Goal: Transaction & Acquisition: Purchase product/service

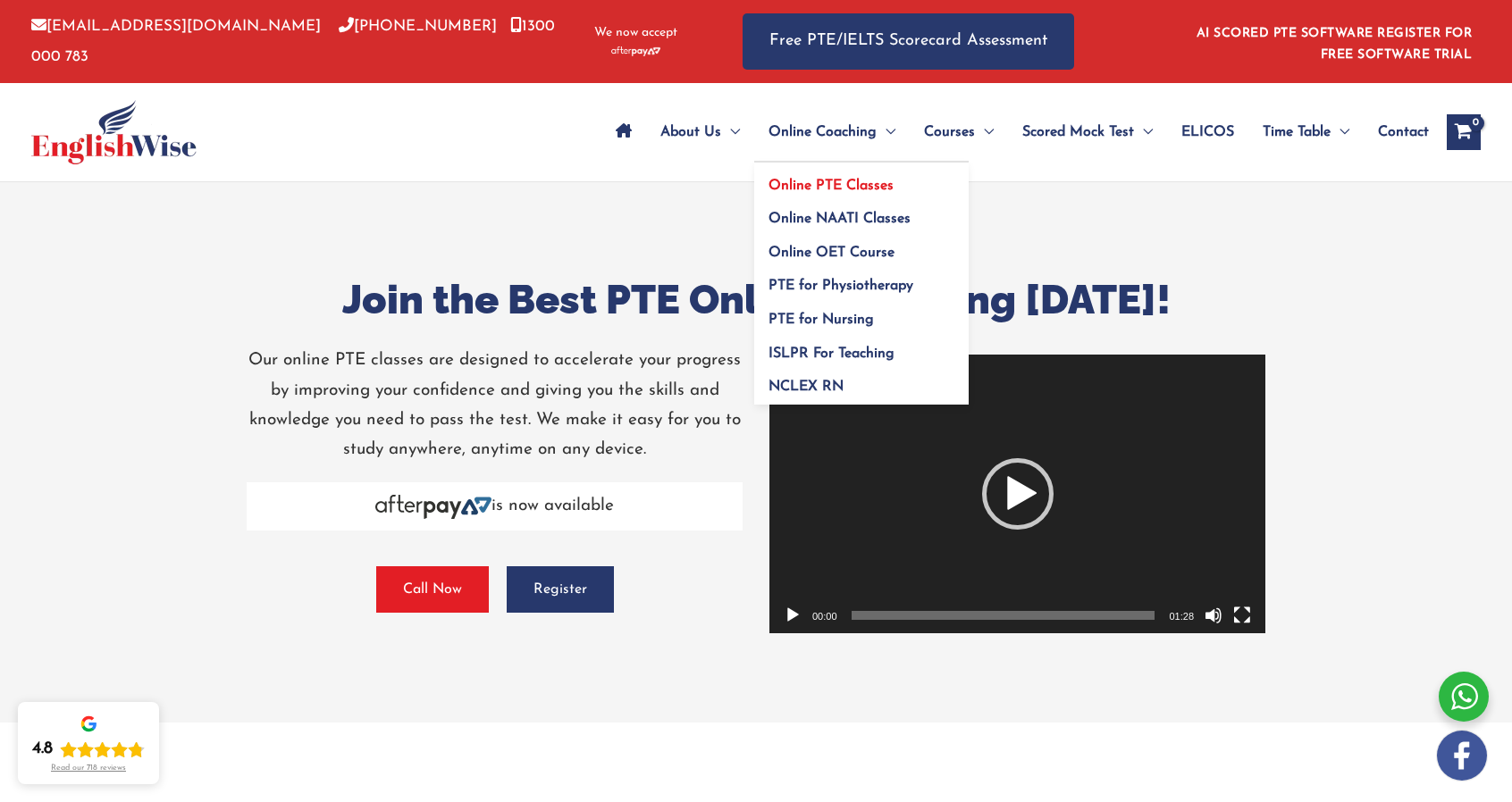
click at [816, 176] on link "Online PTE Classes" at bounding box center [861, 179] width 215 height 34
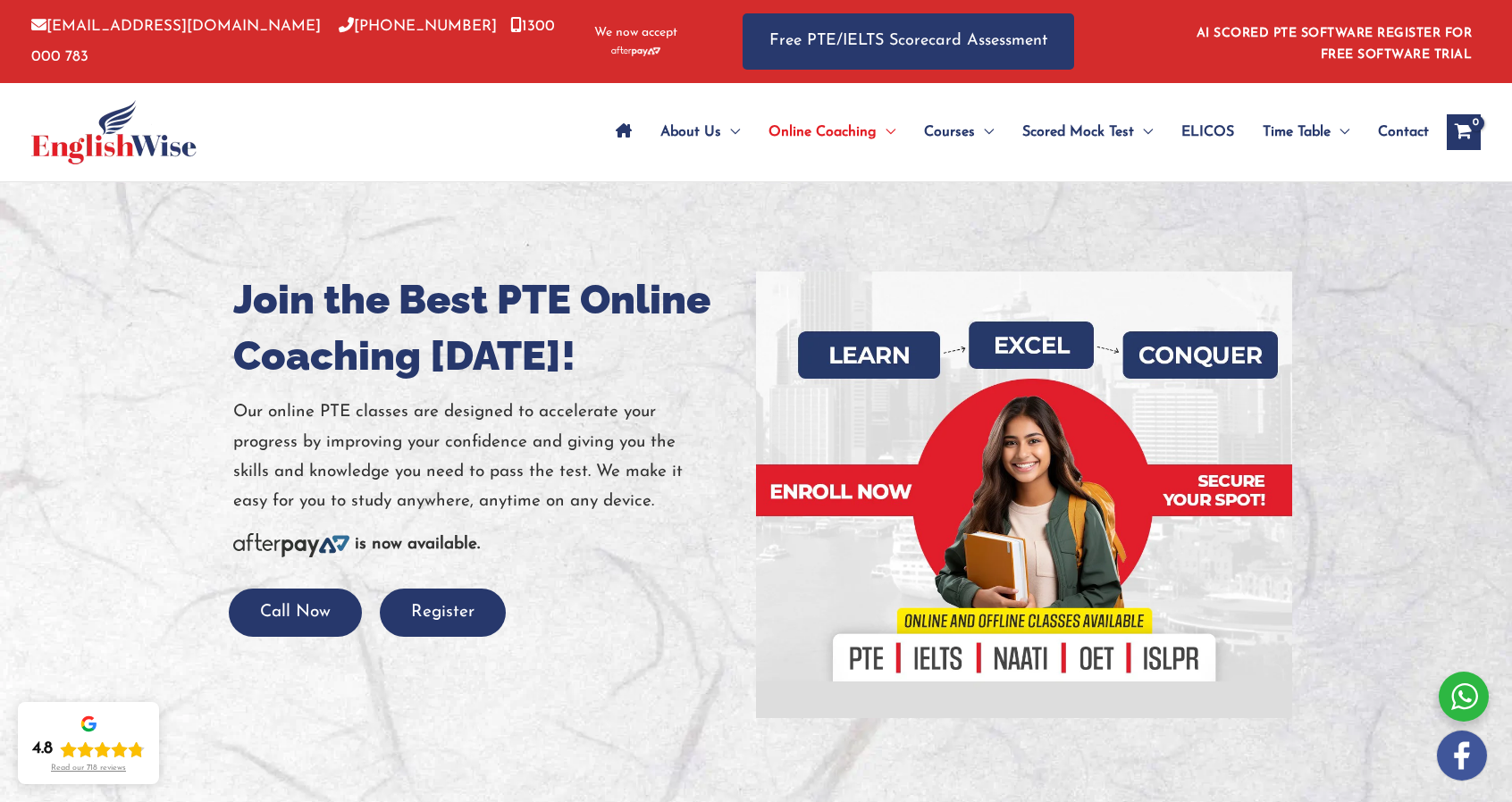
click at [198, 286] on div at bounding box center [756, 494] width 1512 height 626
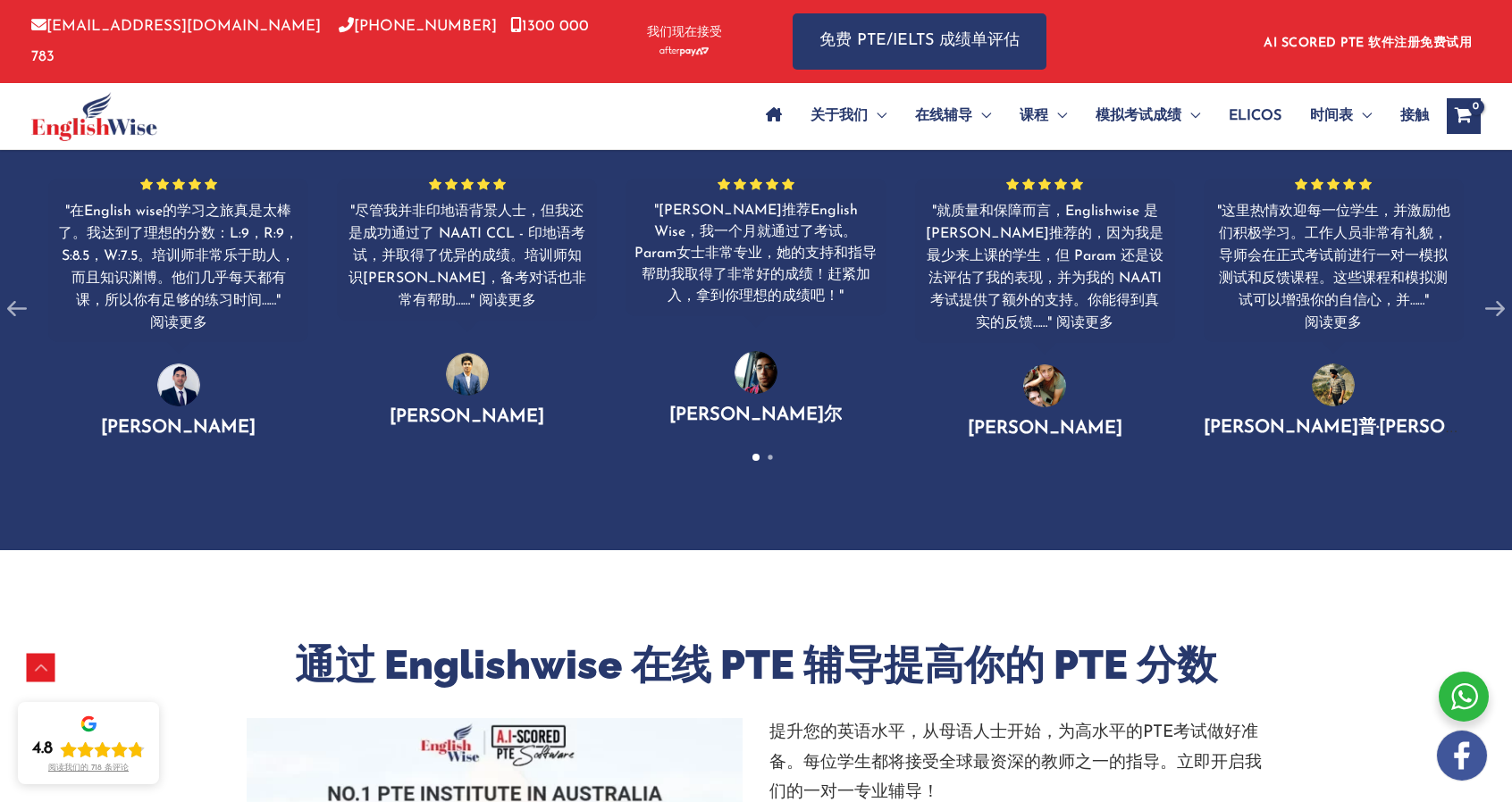
scroll to position [1251, 0]
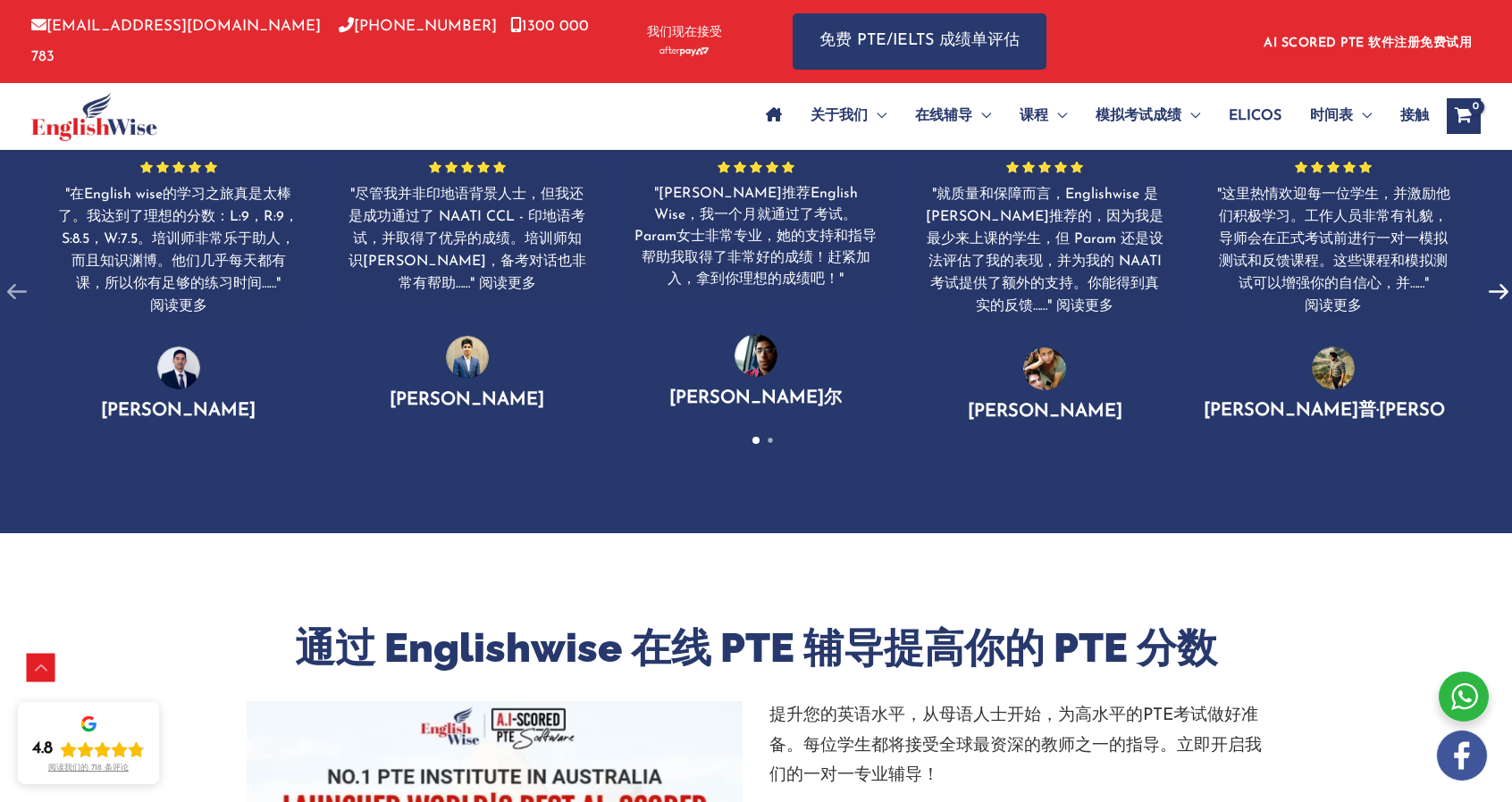
click at [1506, 303] on icon at bounding box center [1498, 291] width 34 height 34
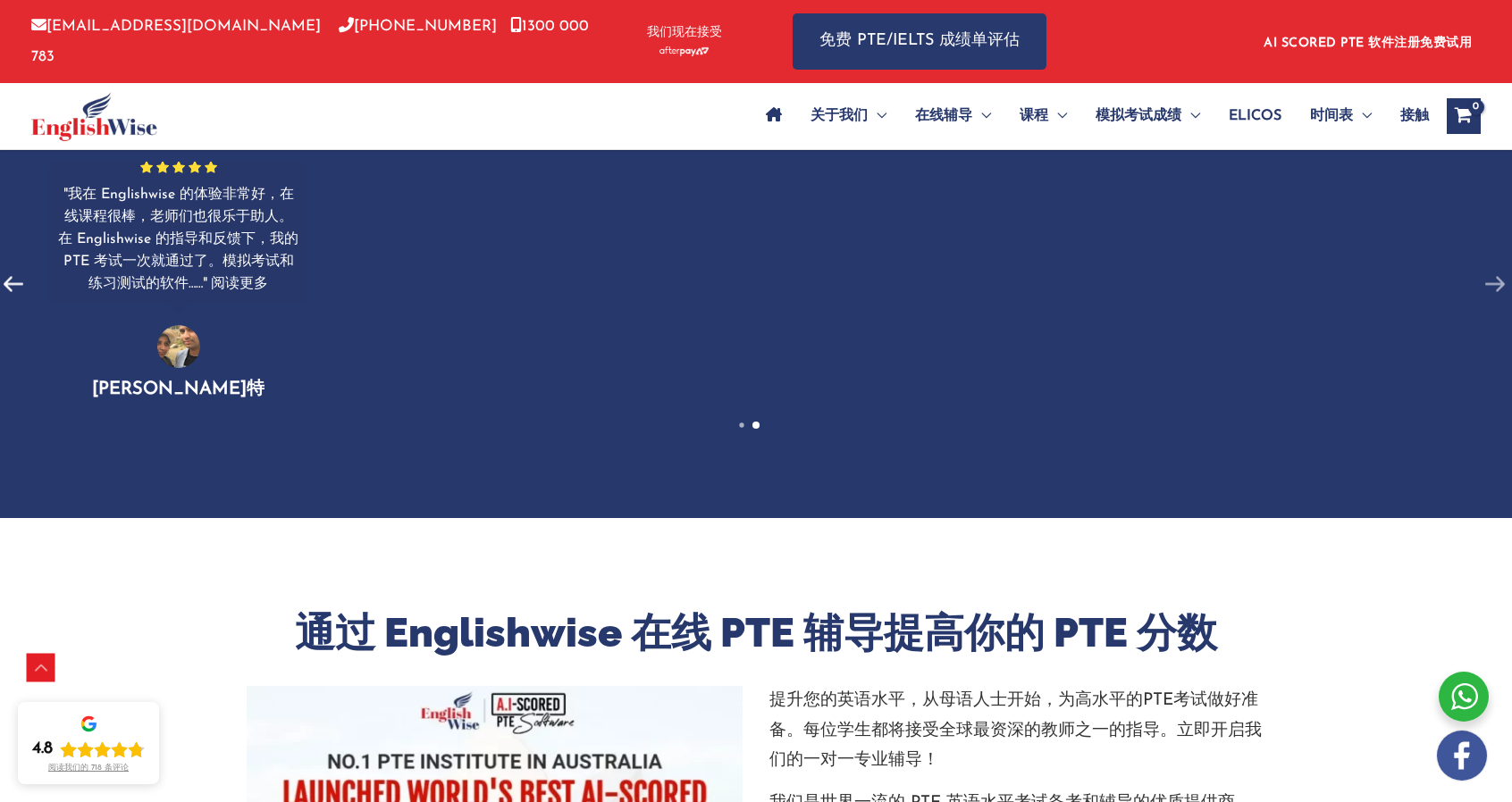
click at [19, 286] on icon at bounding box center [12, 284] width 34 height 34
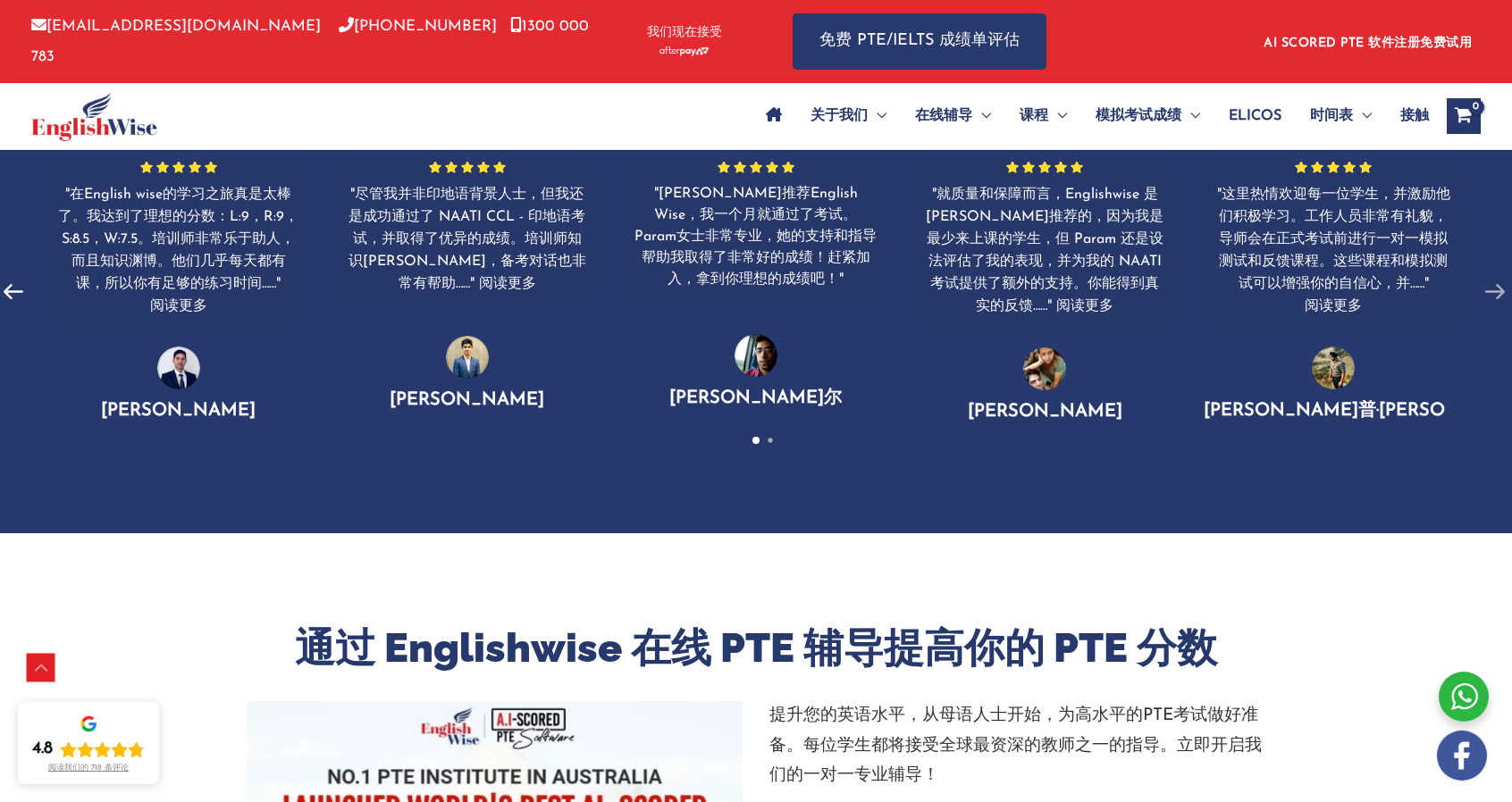
click at [19, 286] on icon at bounding box center [12, 291] width 34 height 34
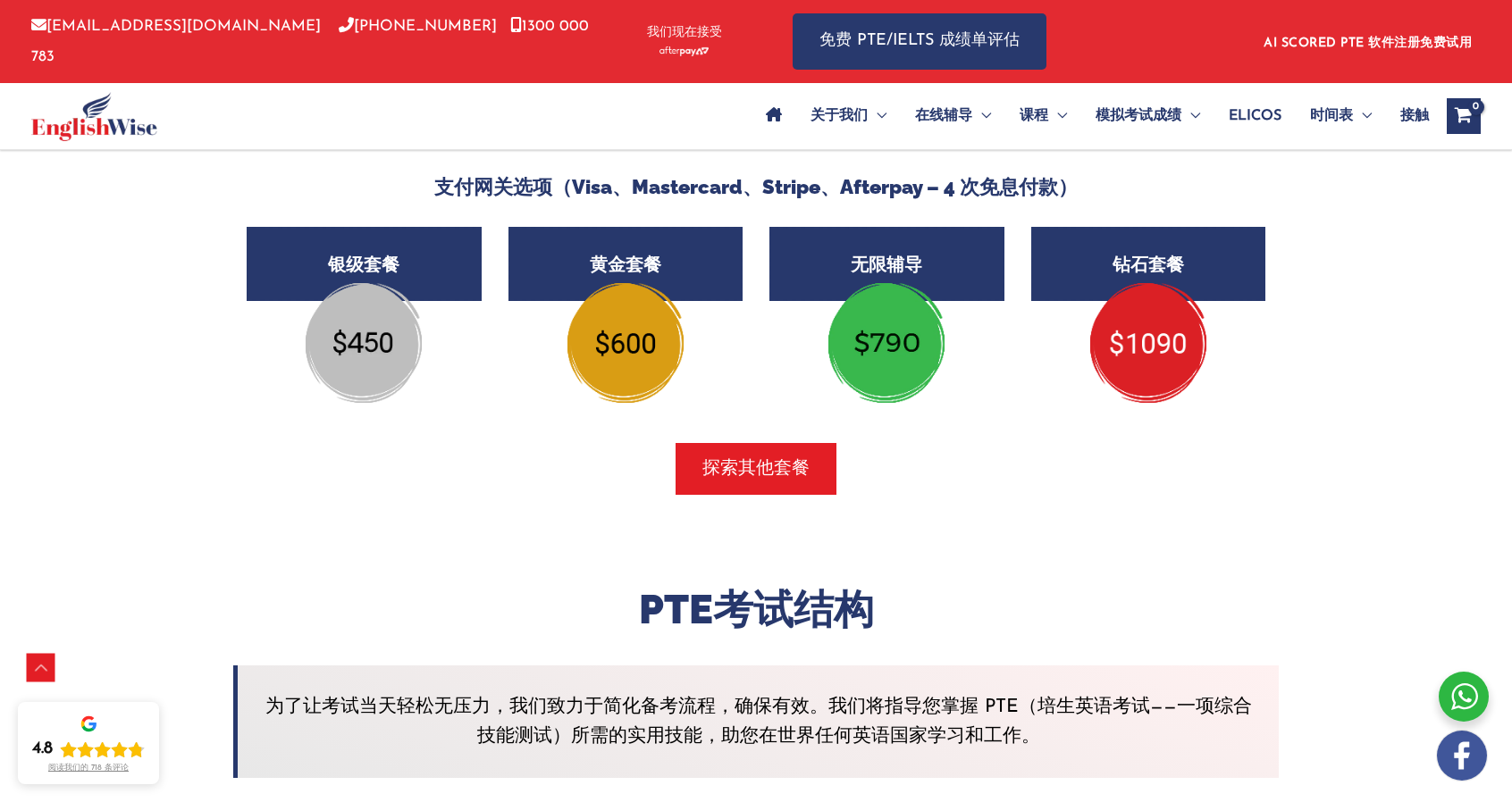
scroll to position [2949, 0]
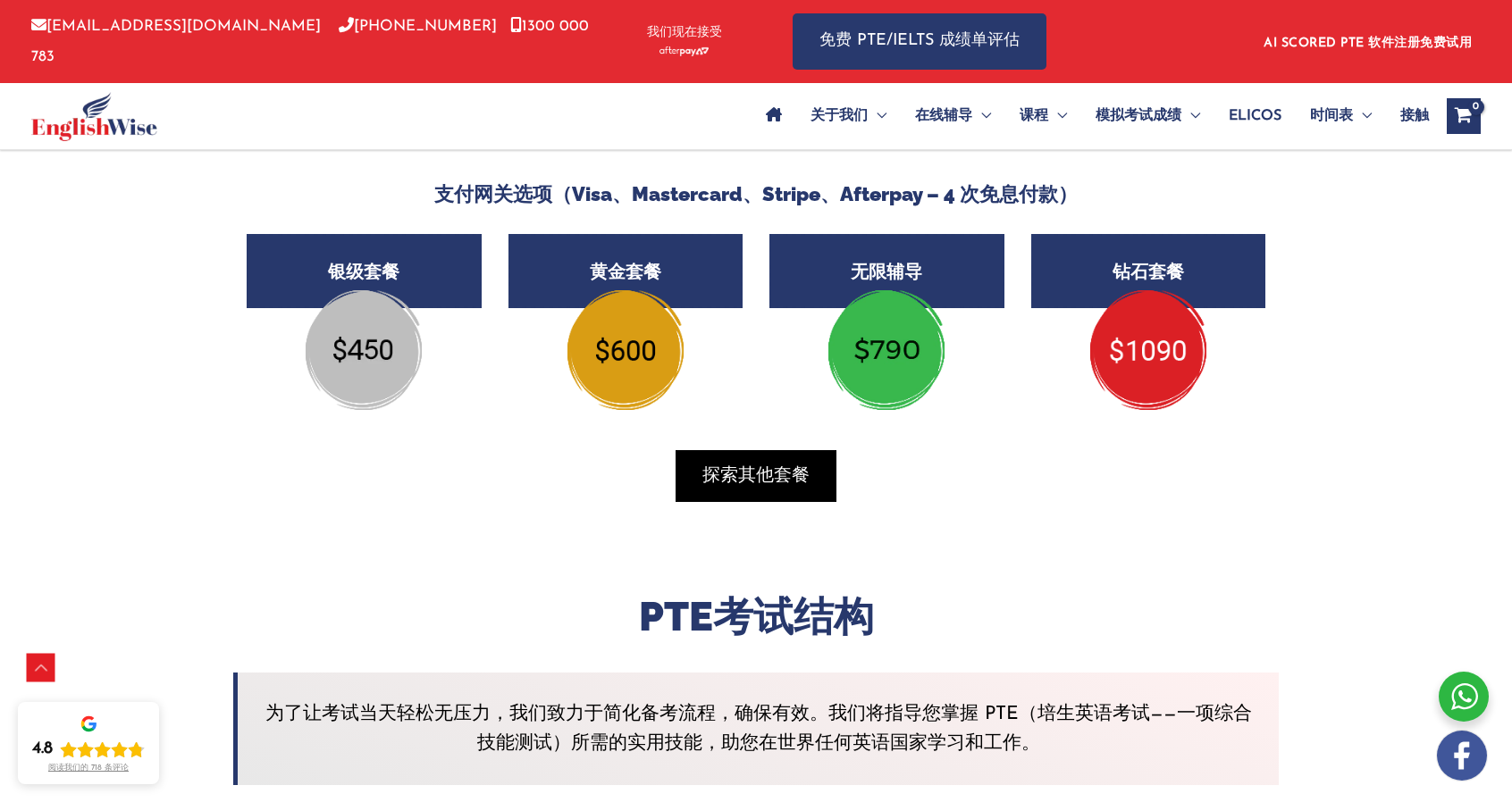
click at [738, 488] on span "探索其他套餐" at bounding box center [756, 476] width 107 height 25
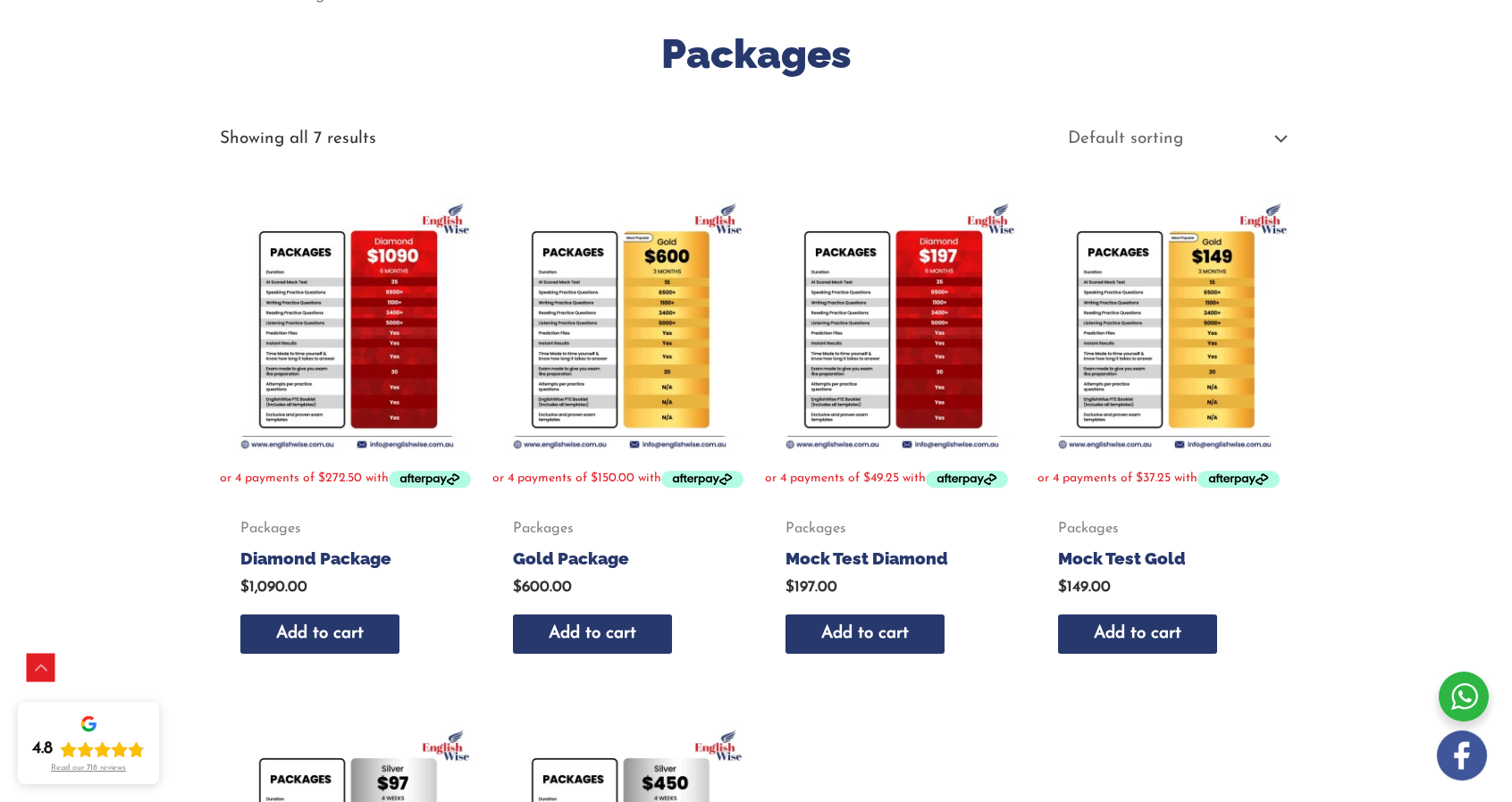
scroll to position [268, 0]
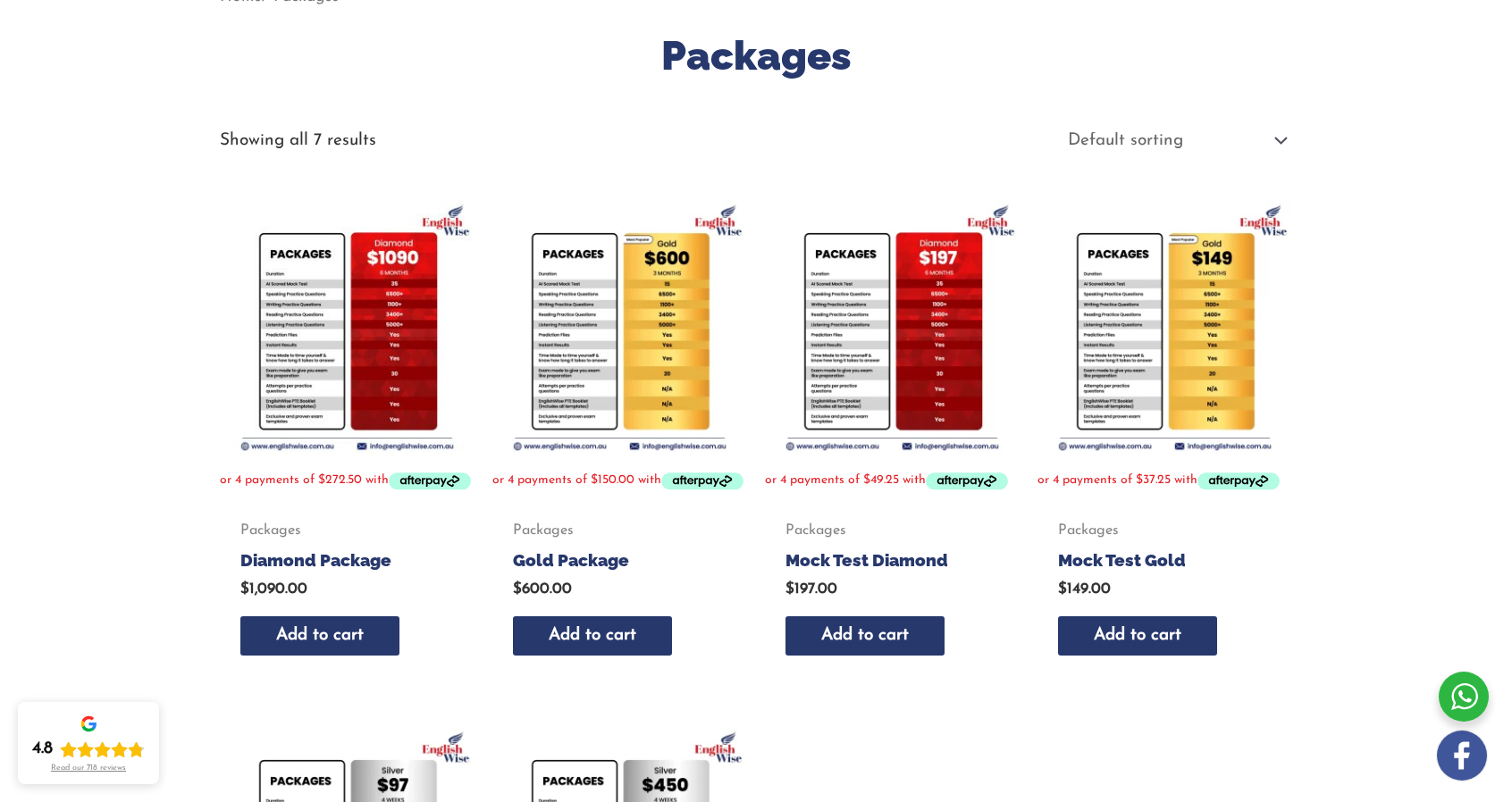
click at [1132, 371] on img at bounding box center [1165, 328] width 255 height 255
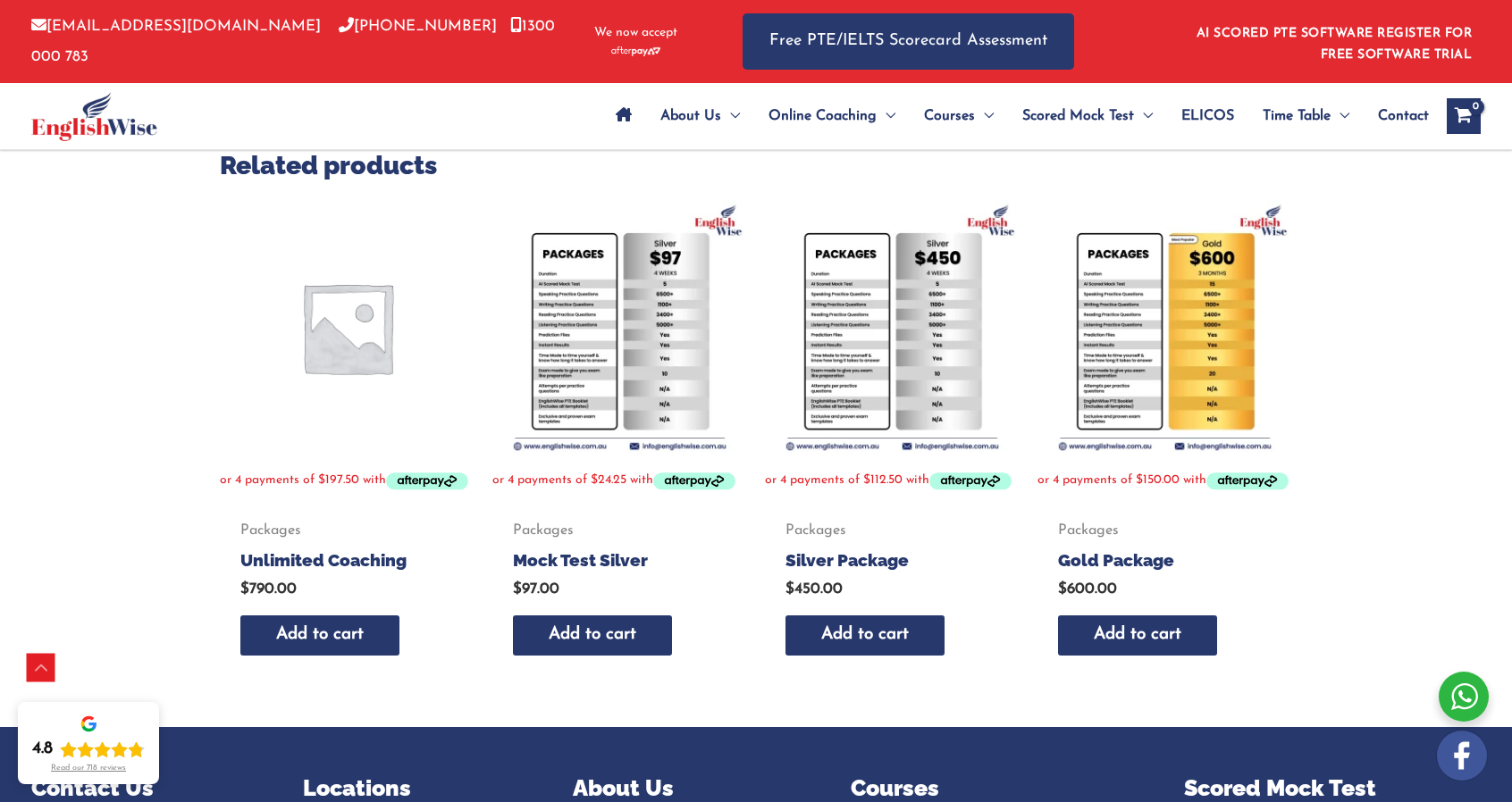
scroll to position [626, 0]
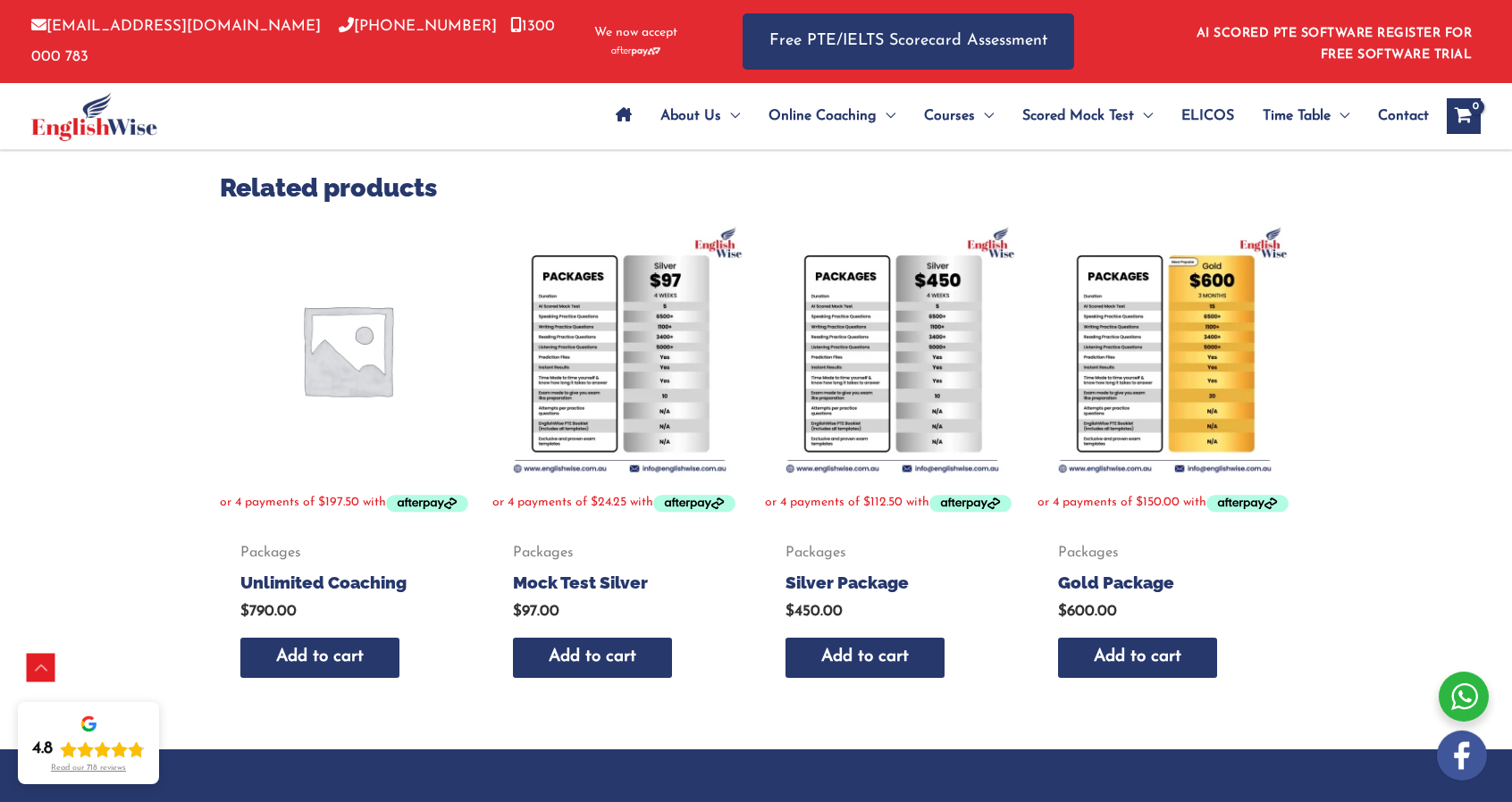
click at [1112, 388] on img at bounding box center [1165, 350] width 255 height 255
click at [1130, 323] on img at bounding box center [1165, 350] width 255 height 255
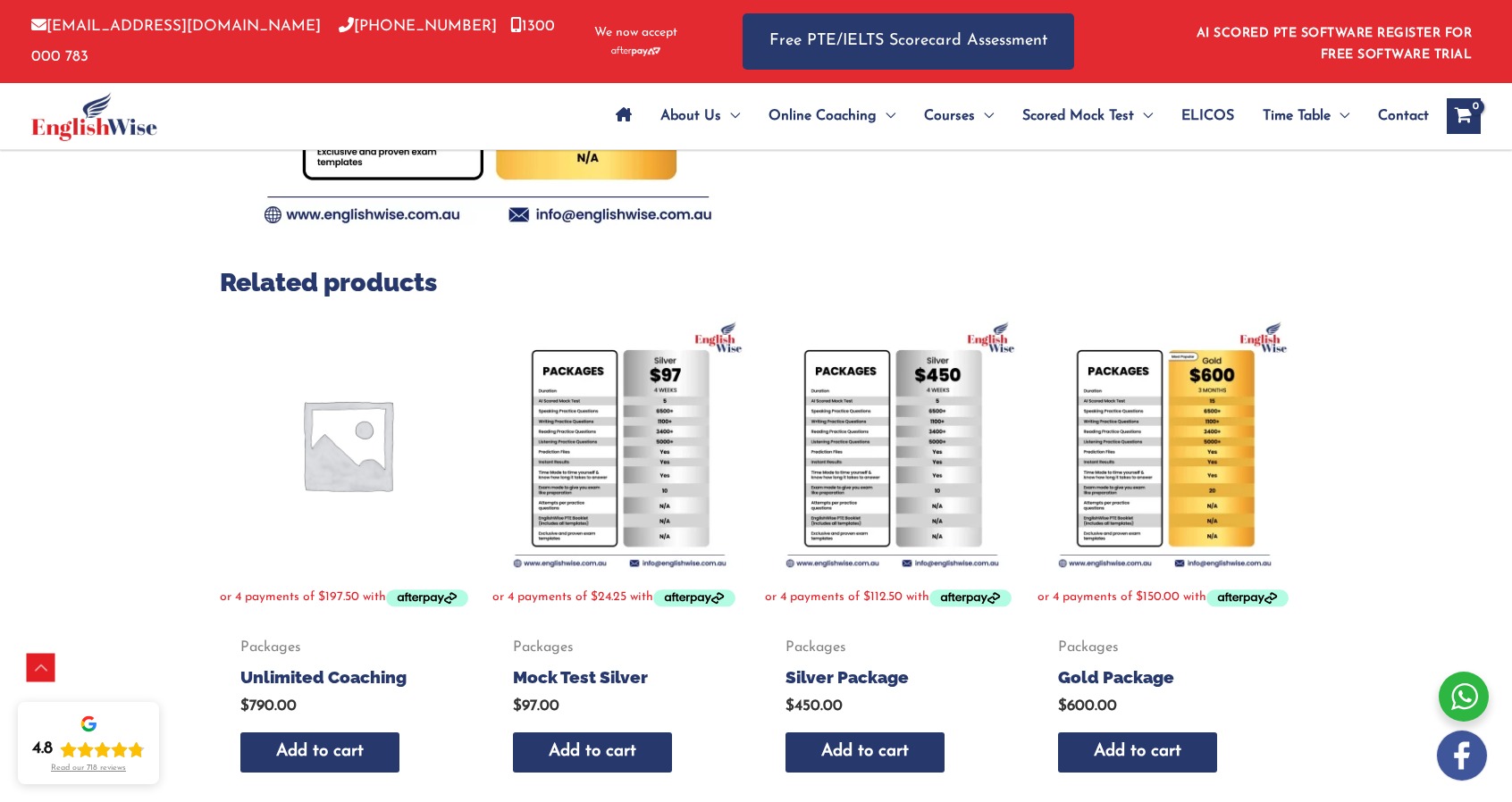
scroll to position [431, 0]
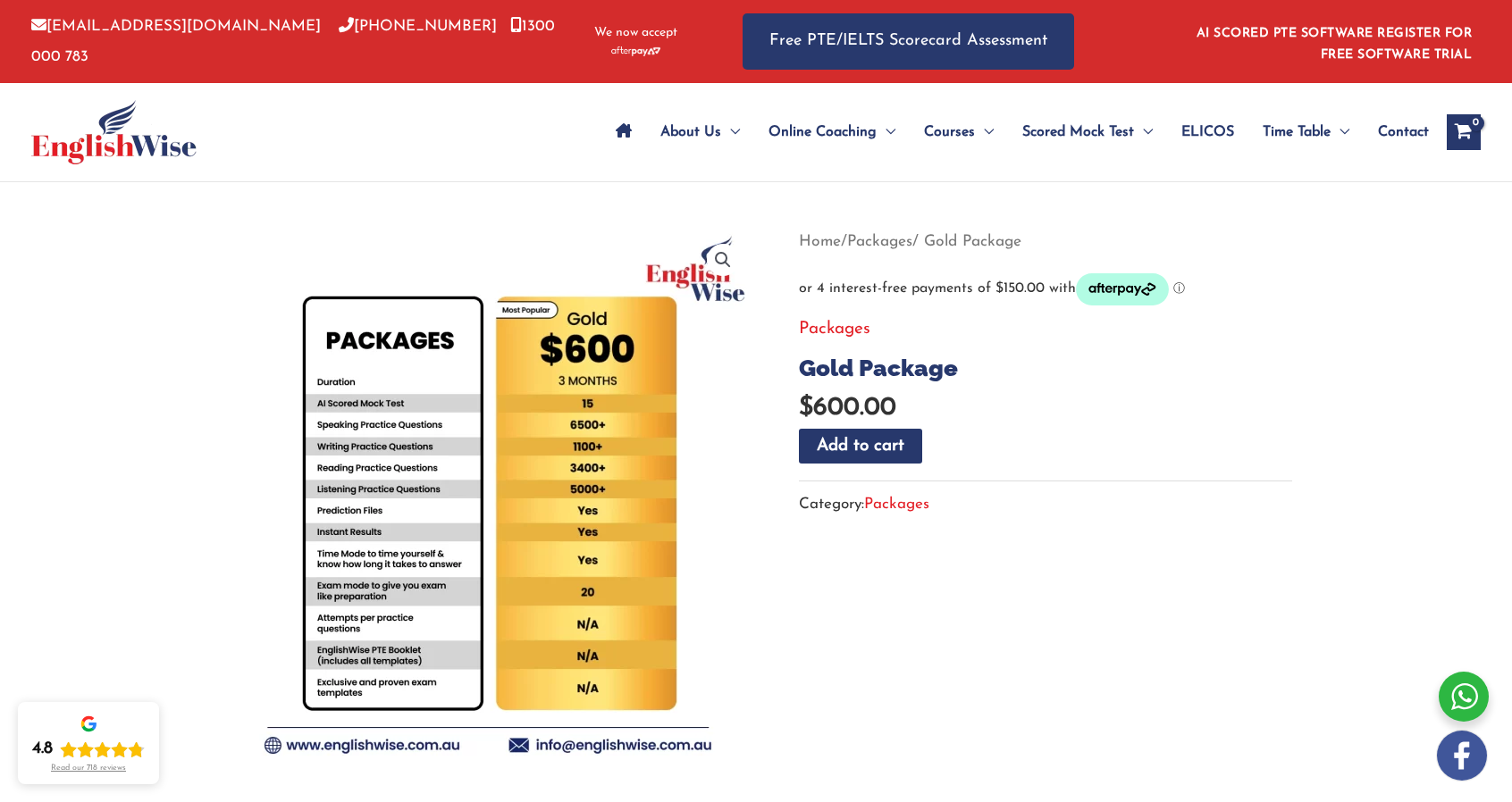
scroll to position [179, 0]
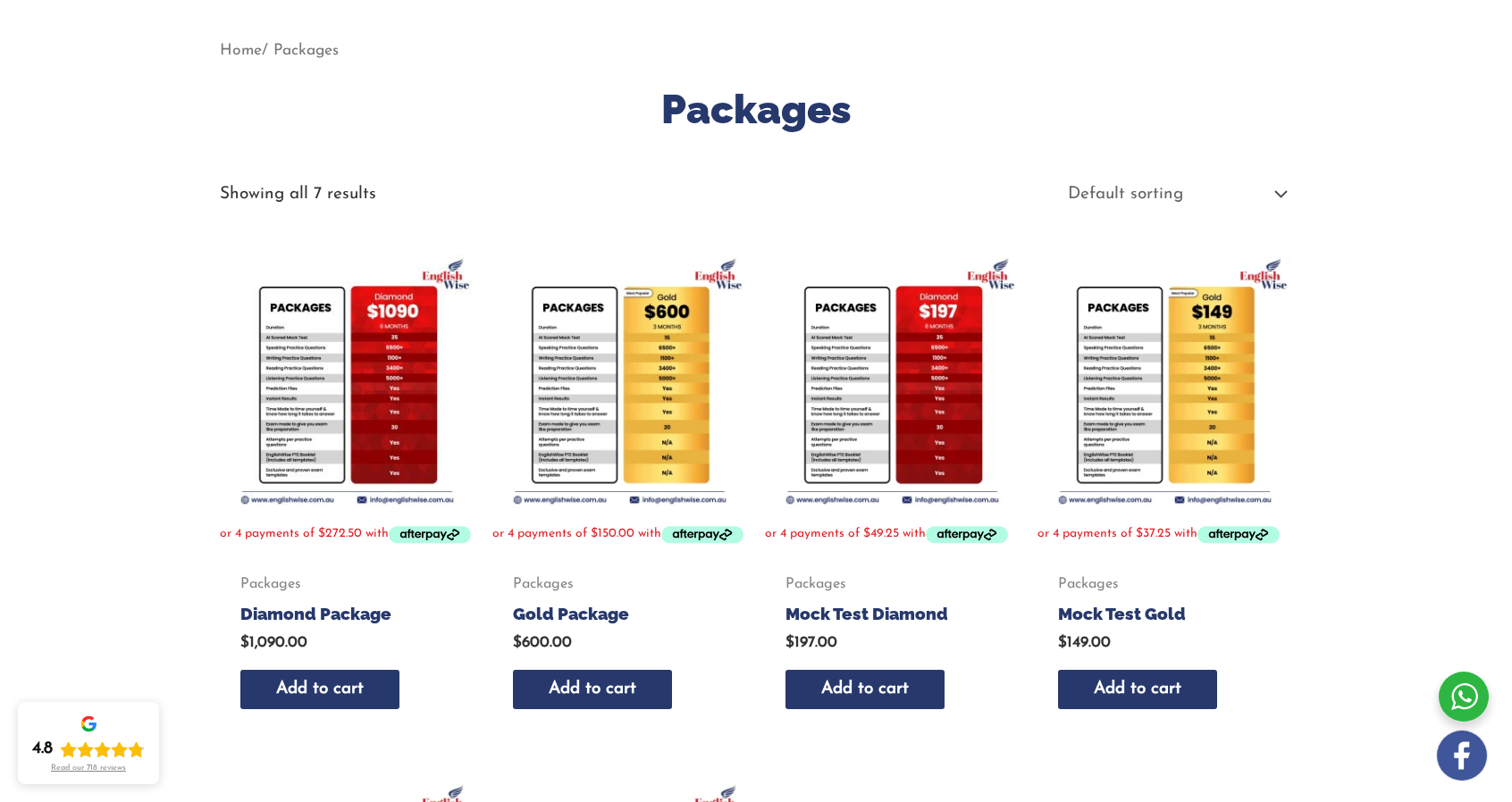
scroll to position [268, 0]
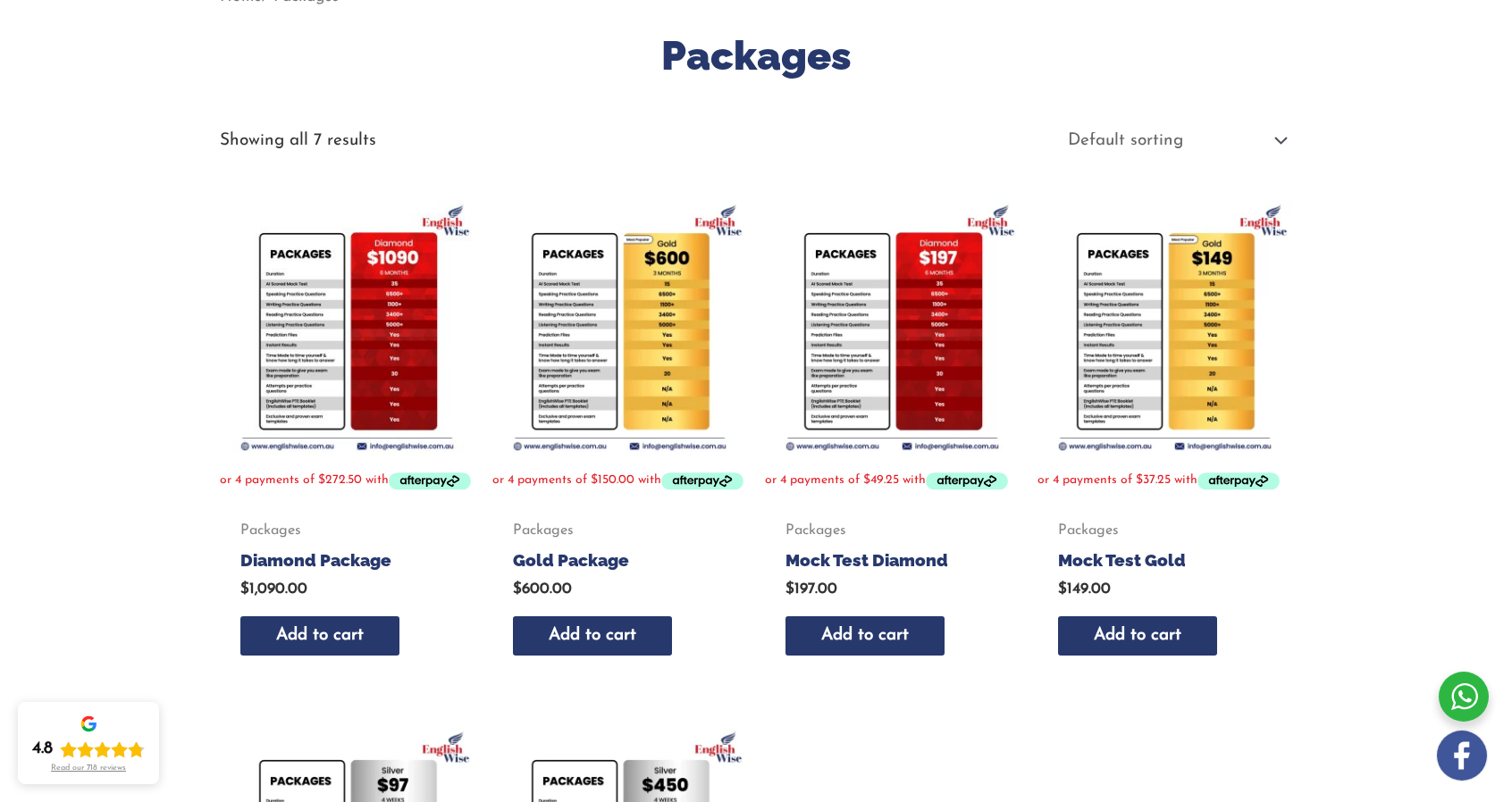
click at [845, 262] on img at bounding box center [892, 328] width 255 height 255
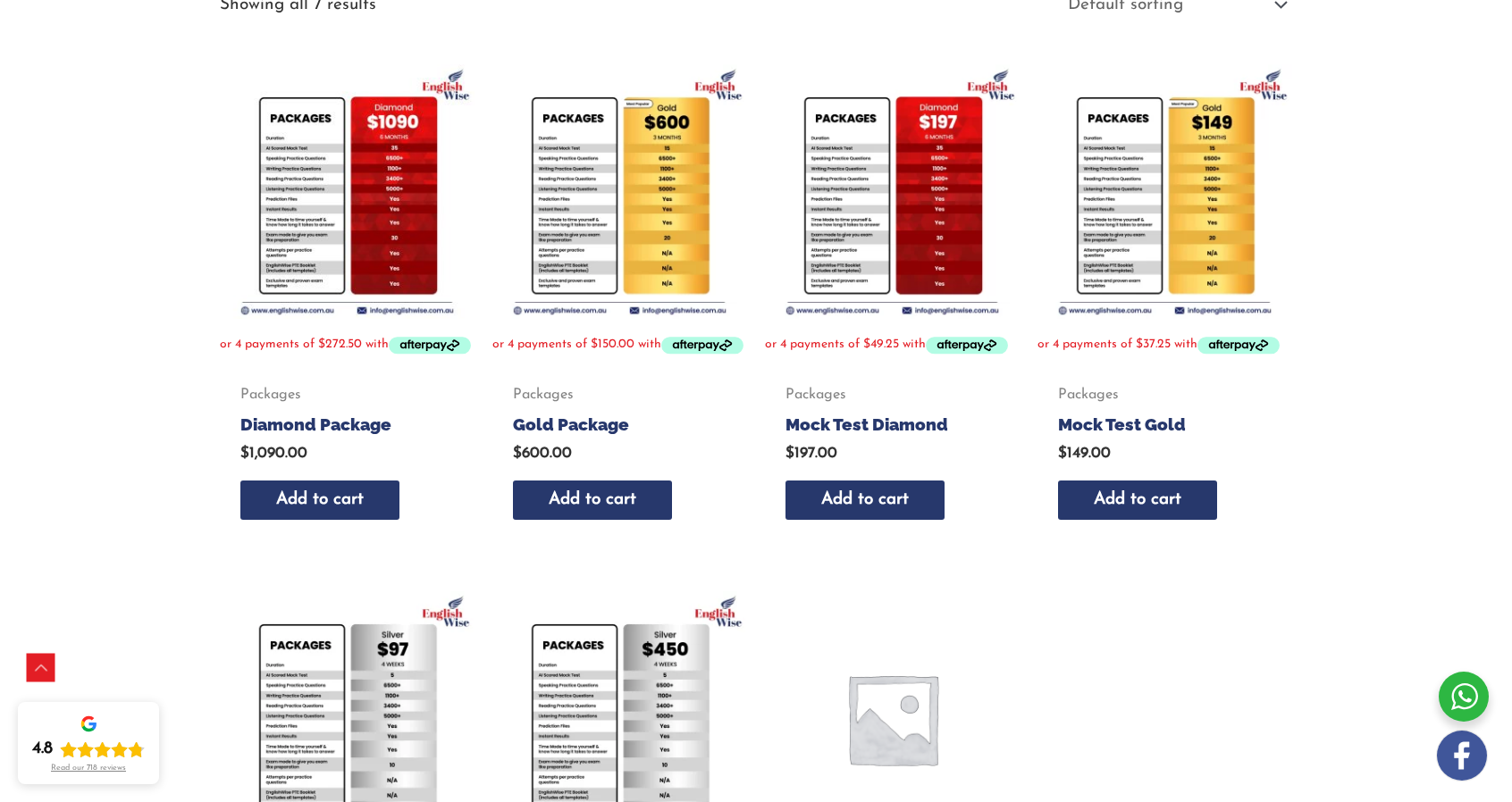
scroll to position [447, 0]
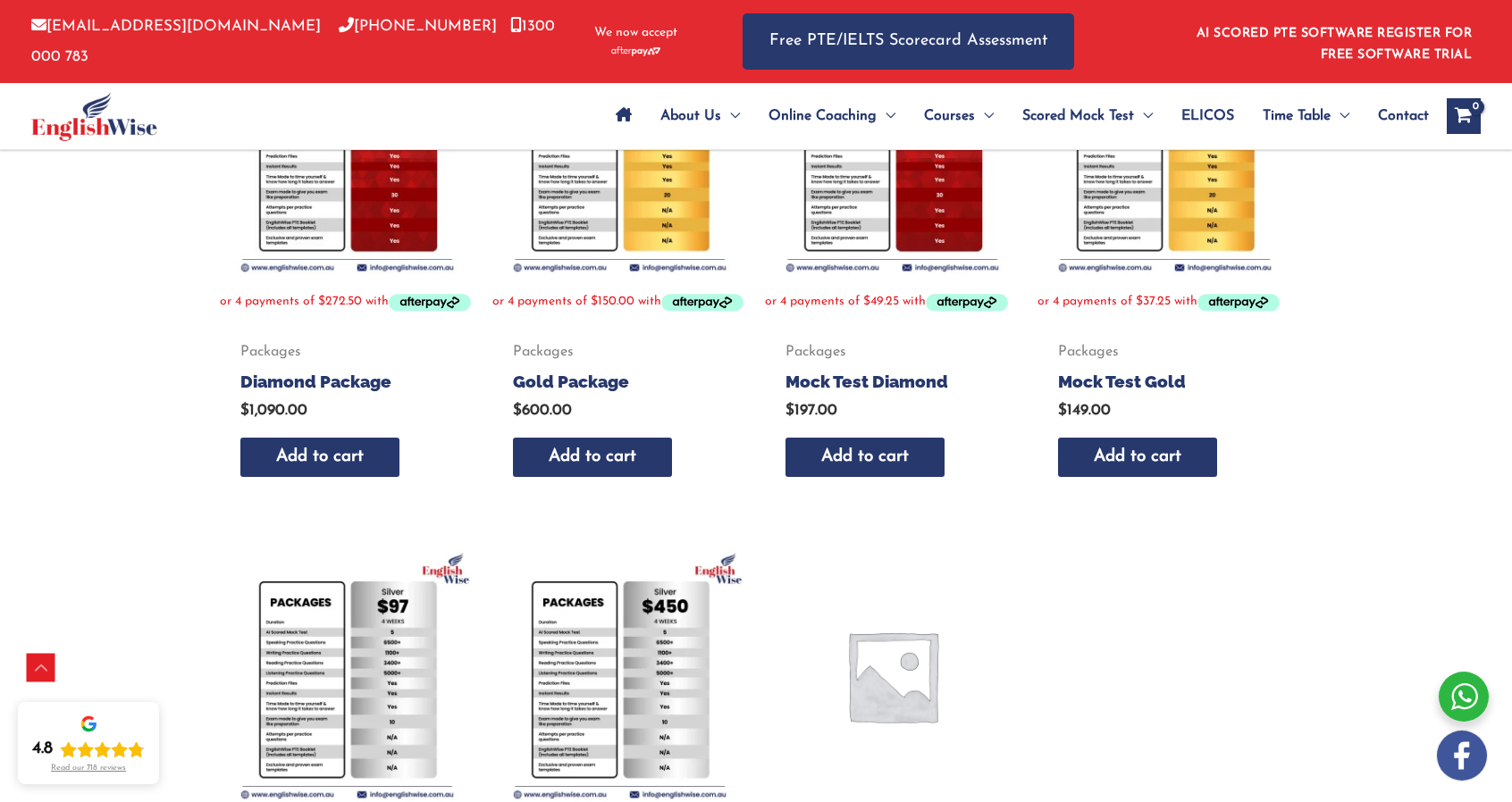
click at [321, 222] on img at bounding box center [347, 149] width 255 height 255
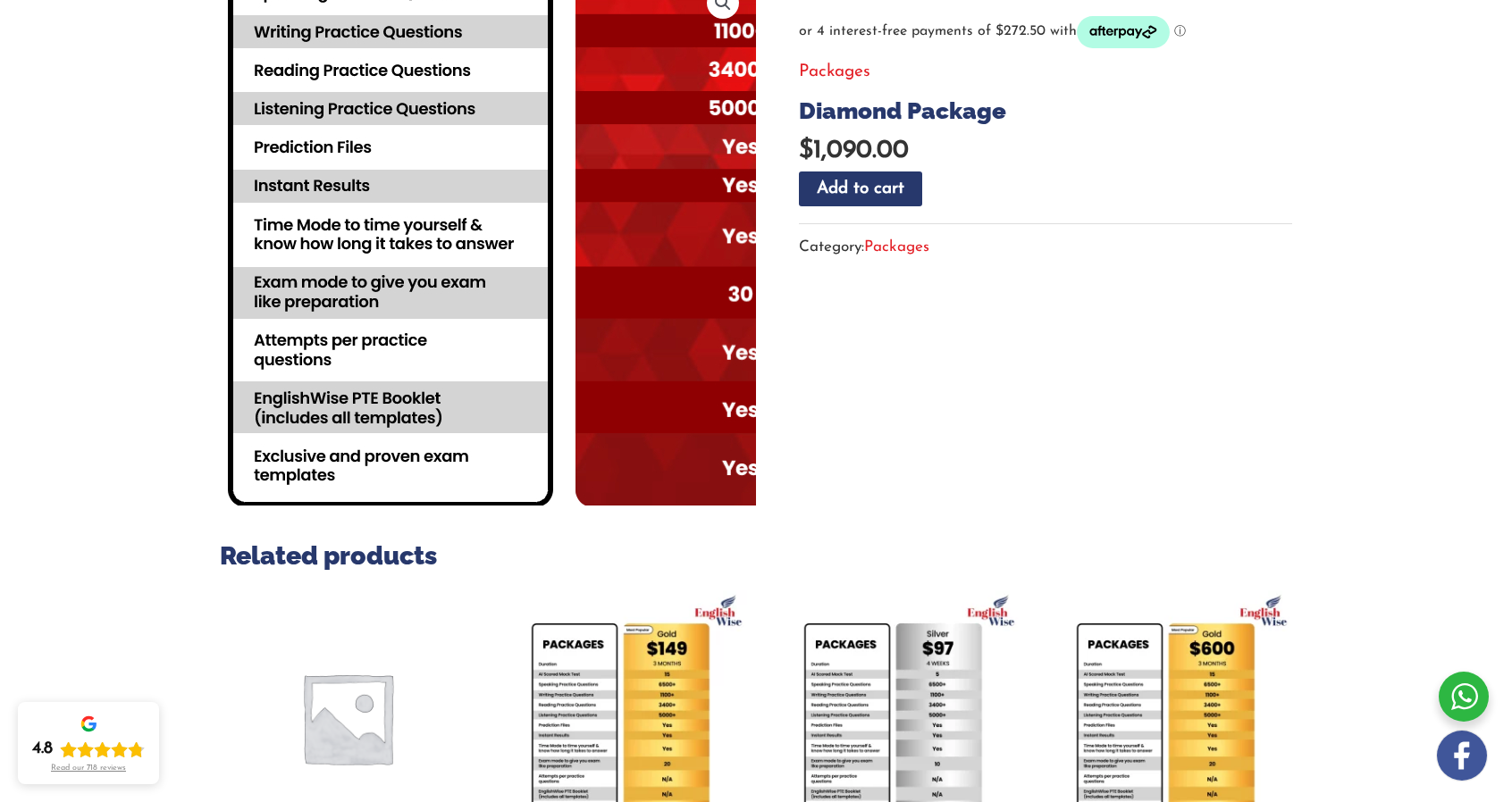
scroll to position [334, 0]
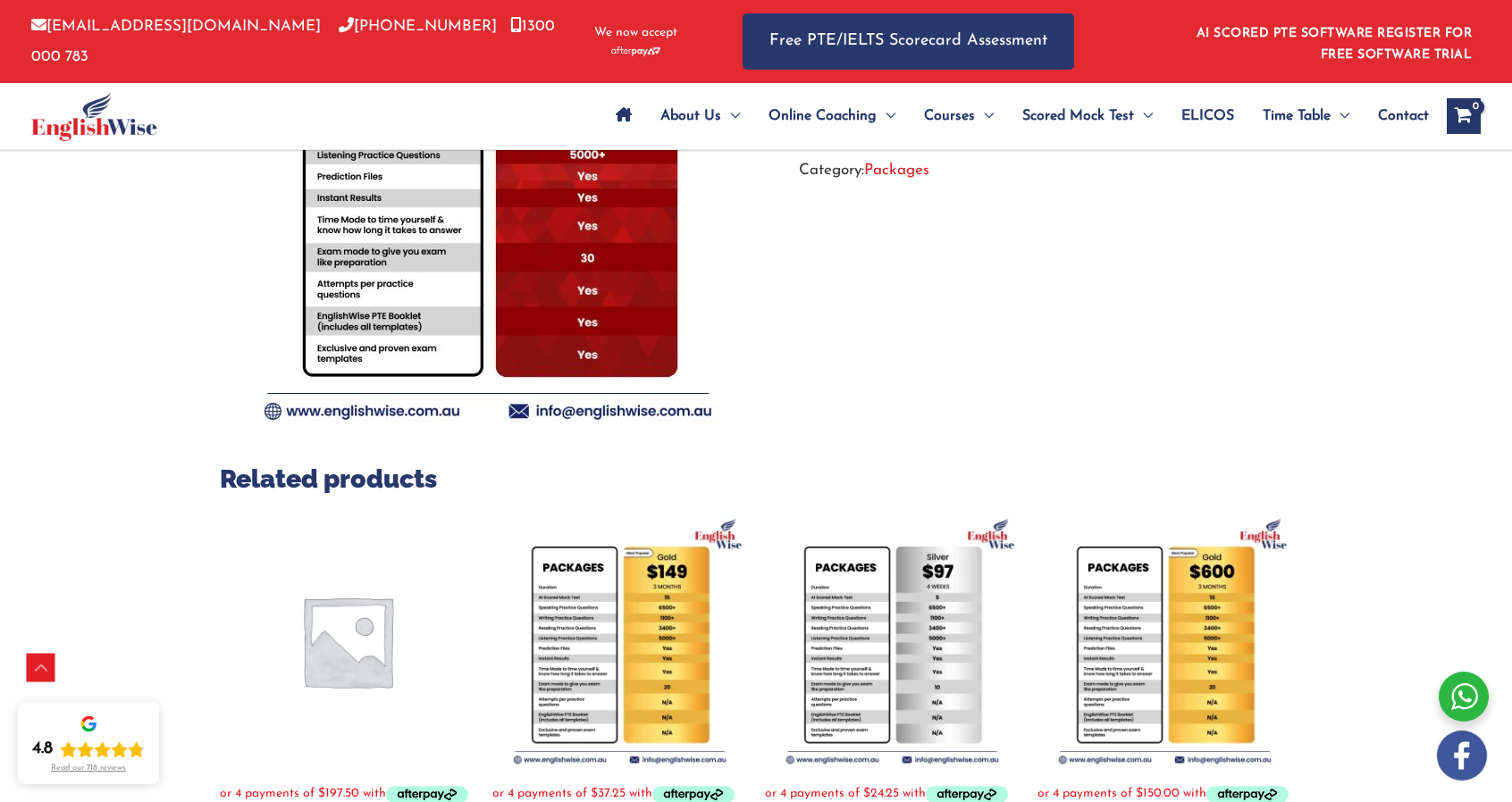
click at [1389, 400] on div "🔍 Previous Next Home / Packages / Diamond Package Packages Diamond Package $ 1,…" at bounding box center [756, 444] width 1512 height 1193
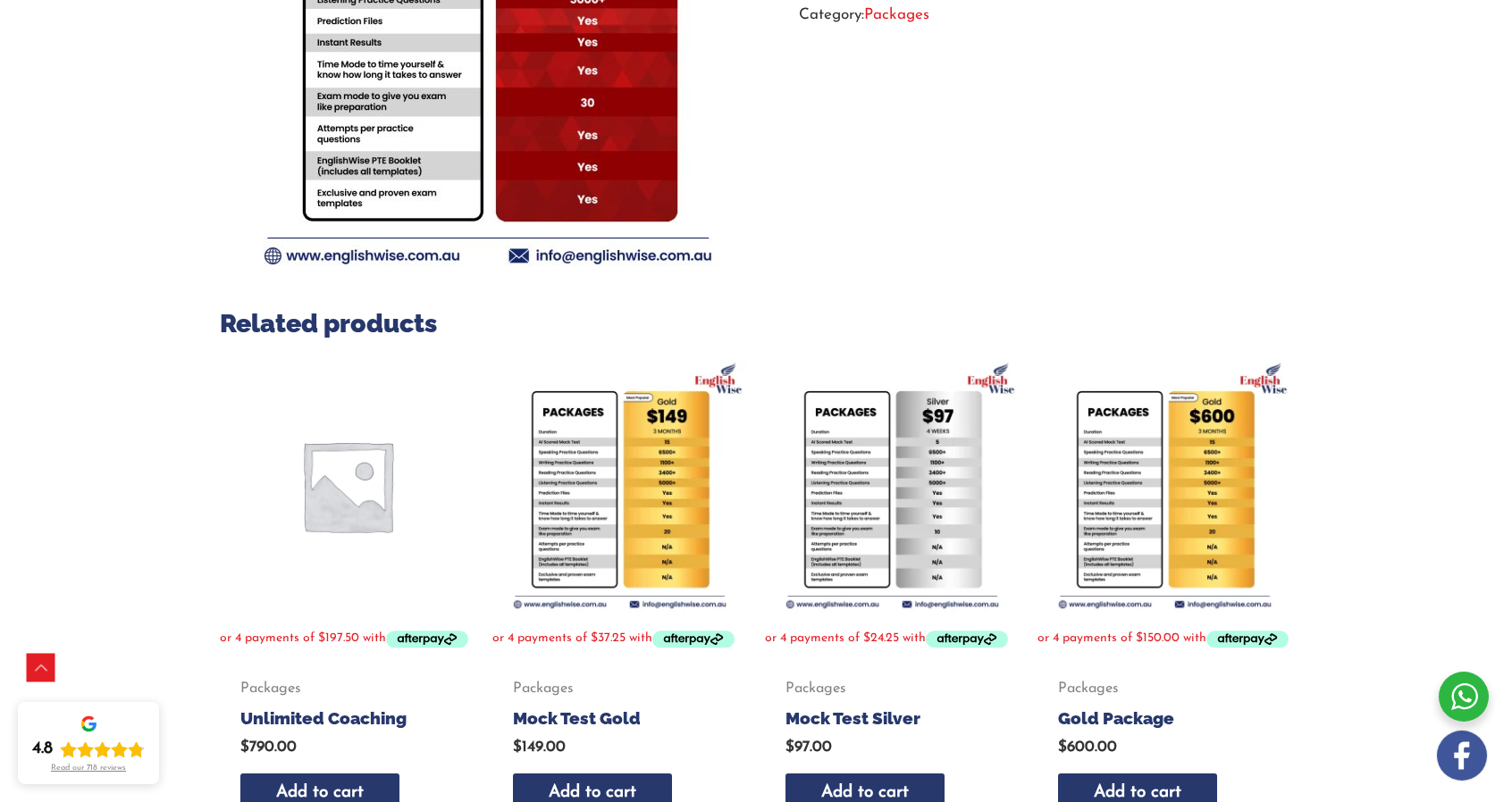
scroll to position [0, 0]
